Goal: Information Seeking & Learning: Learn about a topic

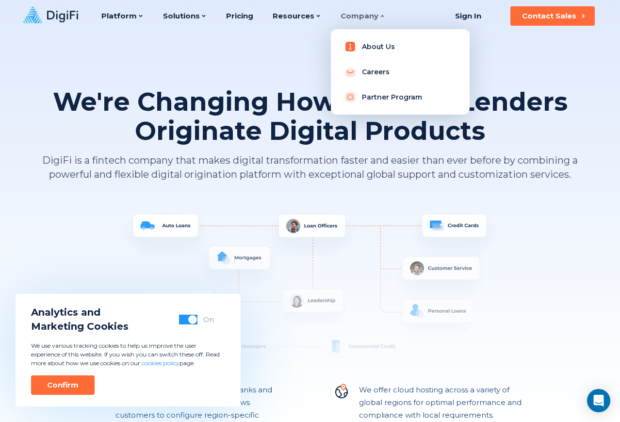
click at [369, 55] on link "About Us" at bounding box center [400, 46] width 123 height 19
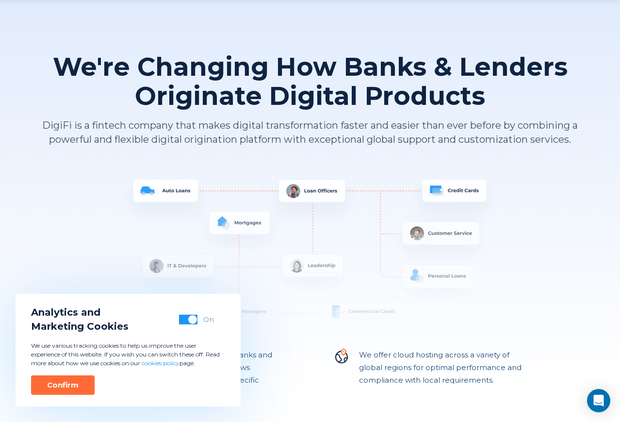
scroll to position [65, 0]
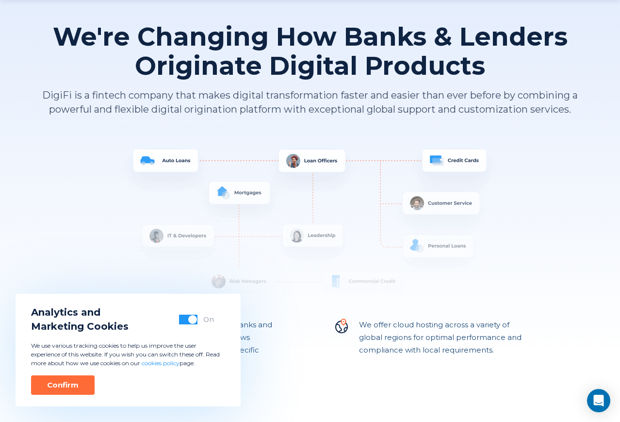
click at [68, 388] on div "Confirm" at bounding box center [63, 385] width 32 height 10
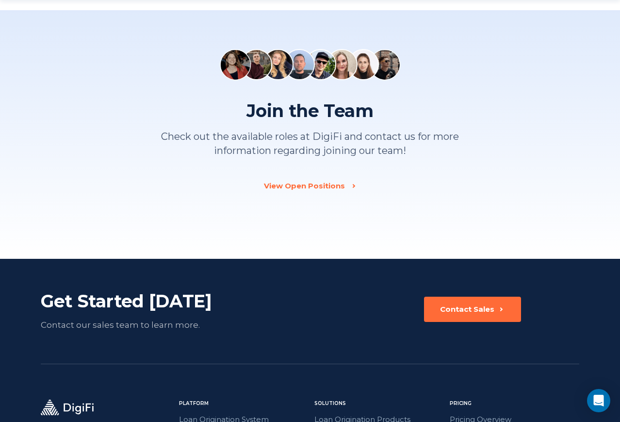
scroll to position [1416, 0]
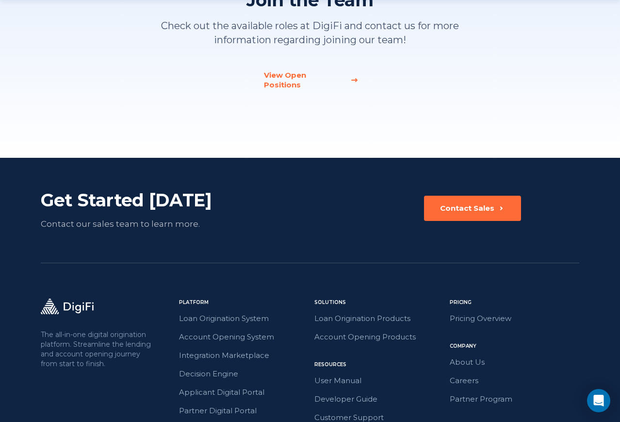
click at [331, 73] on div "View Open Positions" at bounding box center [304, 79] width 81 height 19
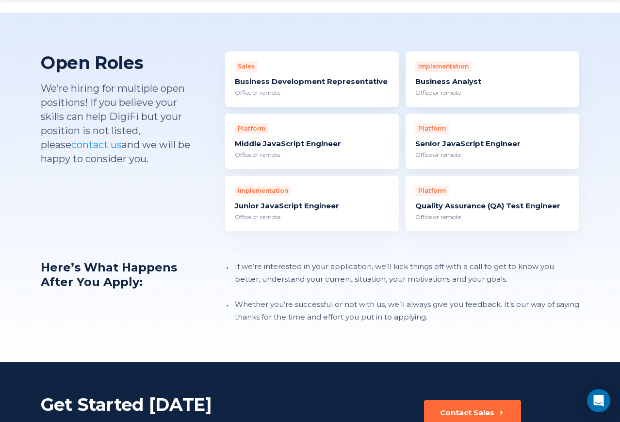
scroll to position [553, 0]
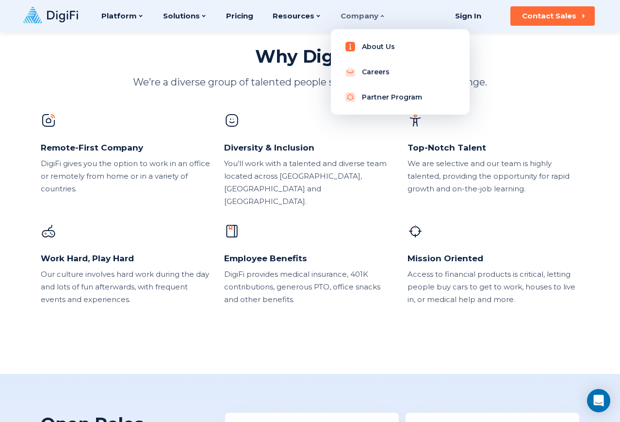
click at [363, 49] on link "About Us" at bounding box center [400, 46] width 123 height 19
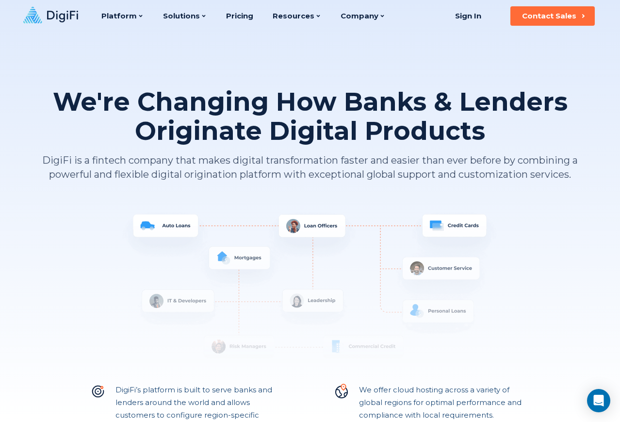
click at [262, 129] on h1 "We're Changing How Banks & Lenders Originate Digital Products" at bounding box center [310, 116] width 538 height 58
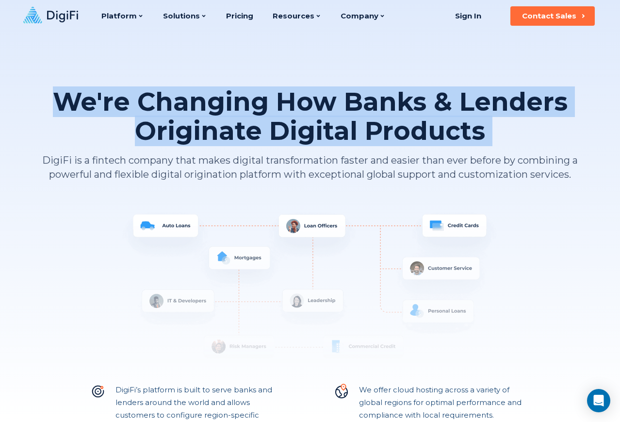
click at [262, 129] on h1 "We're Changing How Banks & Lenders Originate Digital Products" at bounding box center [310, 116] width 538 height 58
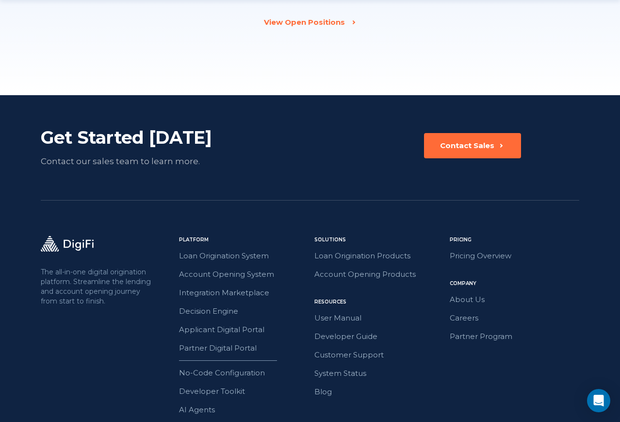
scroll to position [1534, 0]
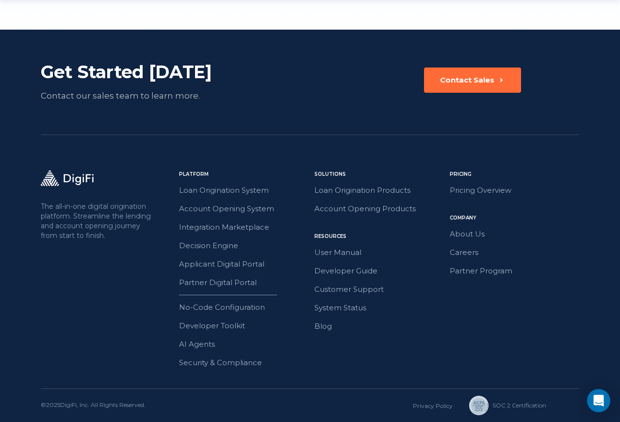
click at [73, 179] on icon at bounding box center [68, 179] width 50 height 11
